Goal: Task Accomplishment & Management: Manage account settings

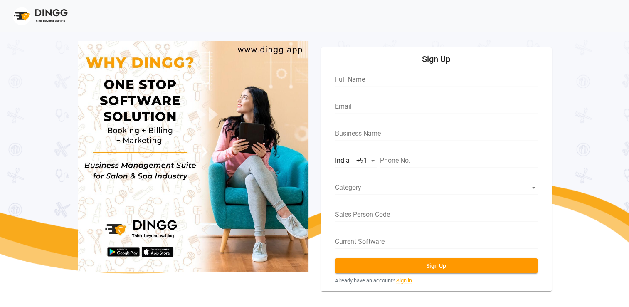
click at [404, 279] on link "Sign in" at bounding box center [404, 280] width 16 height 8
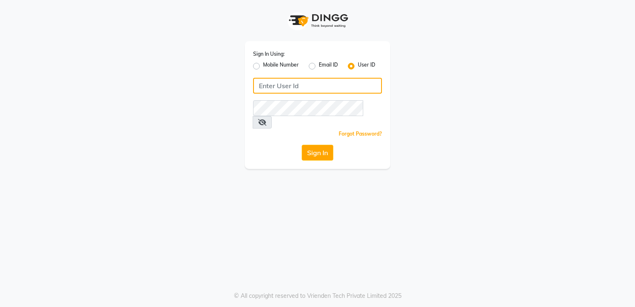
click at [337, 92] on input "Username" at bounding box center [317, 86] width 129 height 16
type input "[PERSON_NAME]"
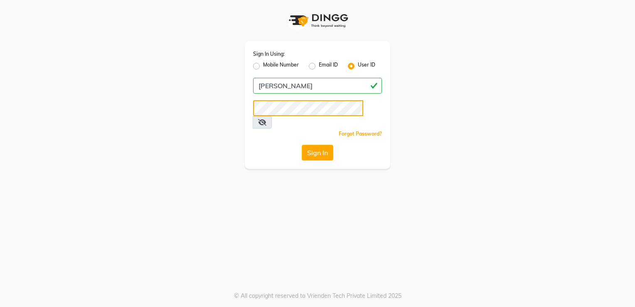
click at [302, 145] on button "Sign In" at bounding box center [318, 153] width 32 height 16
